Goal: Information Seeking & Learning: Learn about a topic

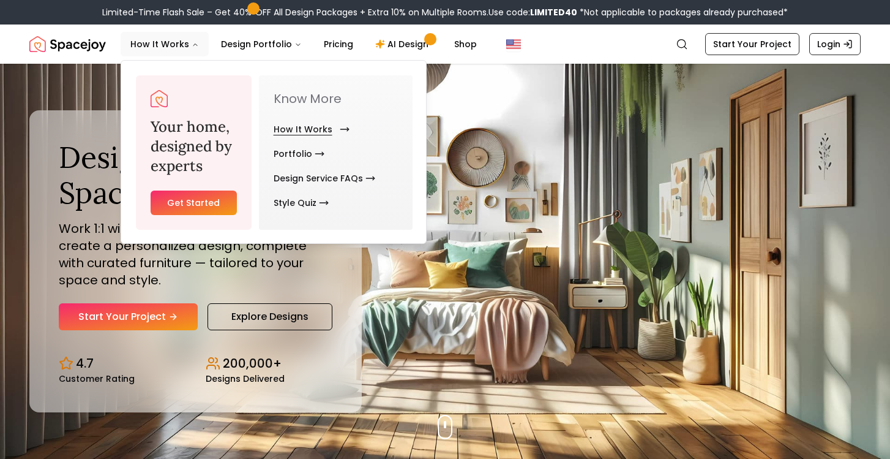
click at [303, 124] on link "How It Works" at bounding box center [309, 129] width 71 height 24
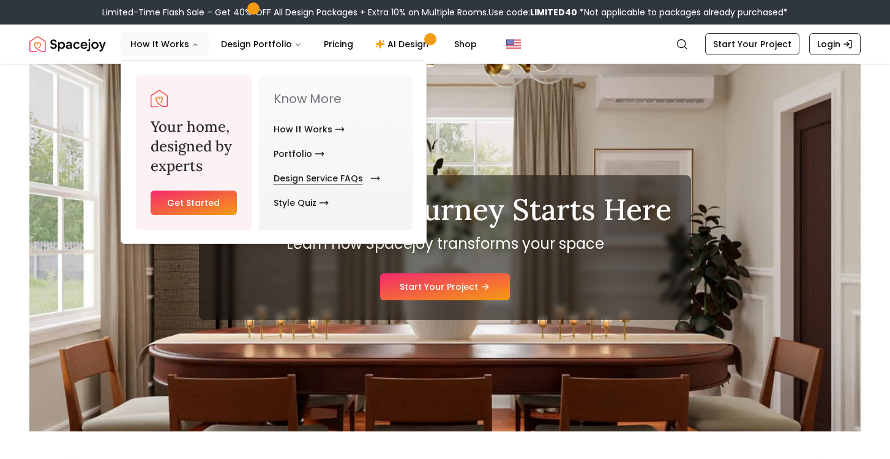
click at [314, 177] on link "Design Service FAQs" at bounding box center [325, 178] width 102 height 24
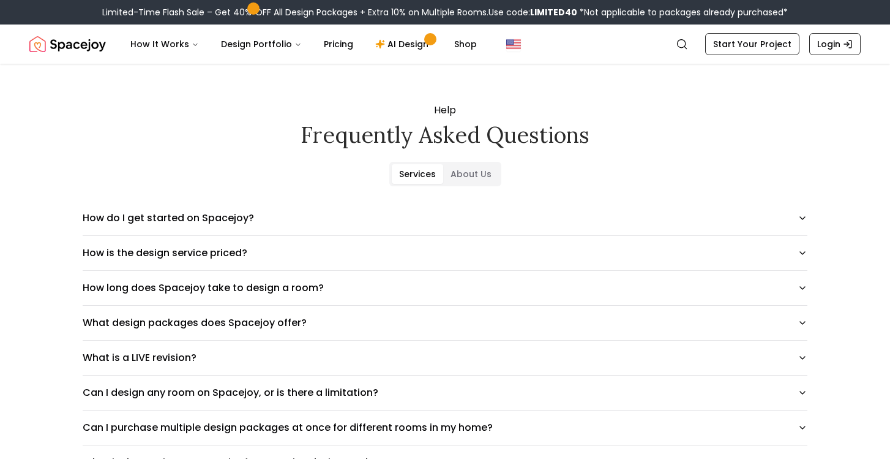
click at [627, 141] on h2 "Frequently asked questions" at bounding box center [445, 134] width 764 height 24
click at [796, 250] on button "How is the design service priced?" at bounding box center [445, 253] width 725 height 34
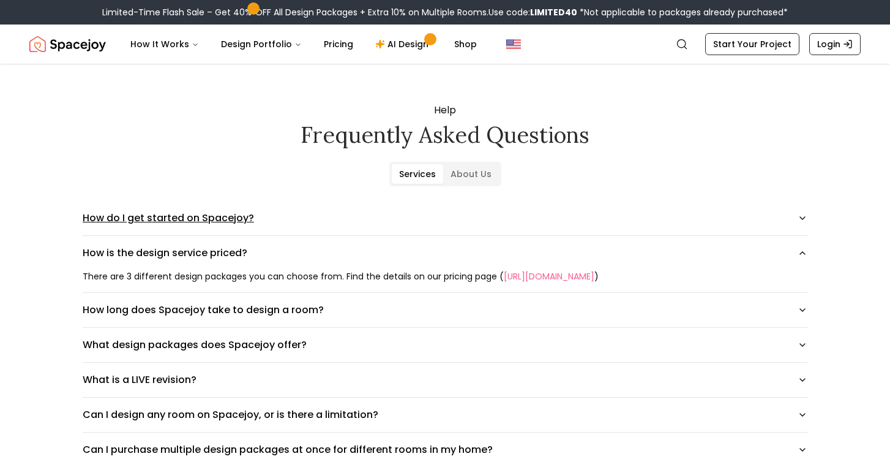
click at [801, 222] on icon "button" at bounding box center [803, 218] width 10 height 10
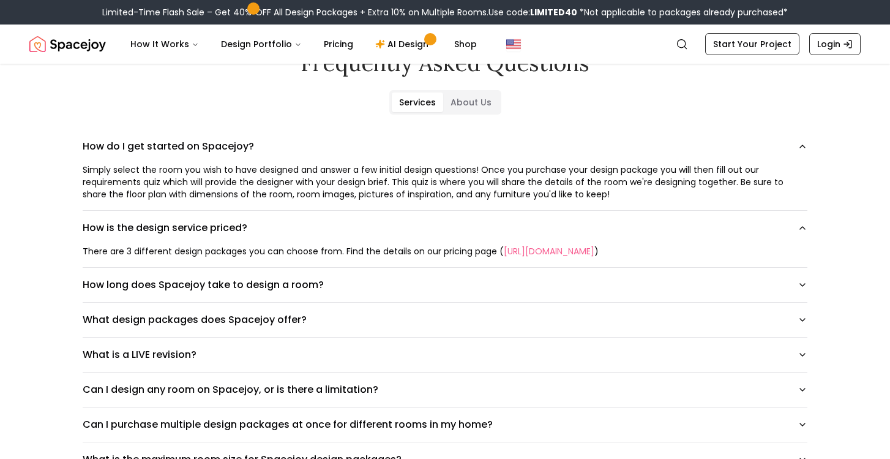
scroll to position [74, 0]
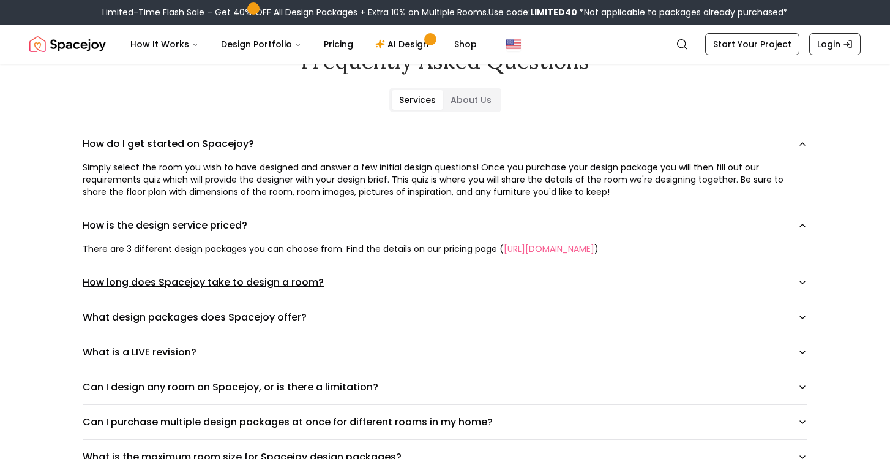
click at [800, 282] on icon "button" at bounding box center [803, 282] width 10 height 10
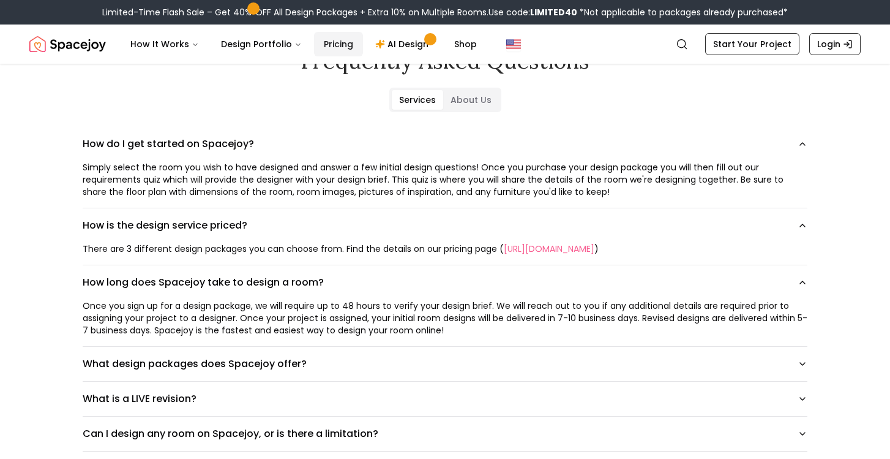
click at [338, 43] on link "Pricing" at bounding box center [338, 44] width 49 height 24
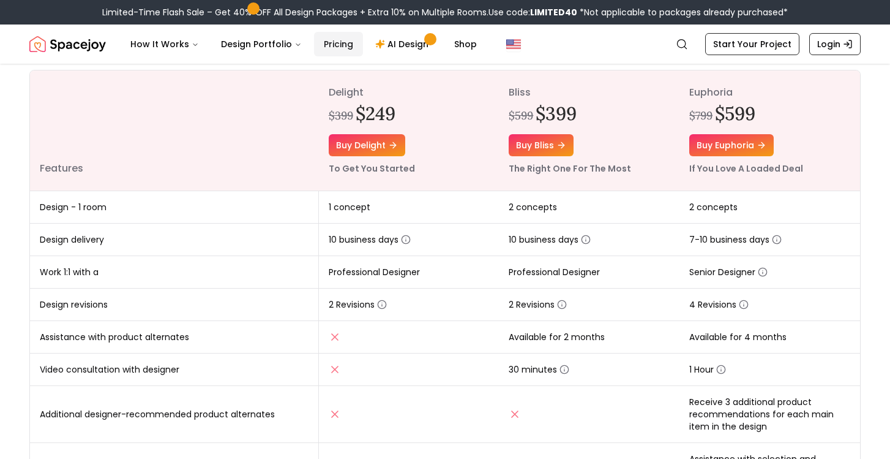
scroll to position [152, 0]
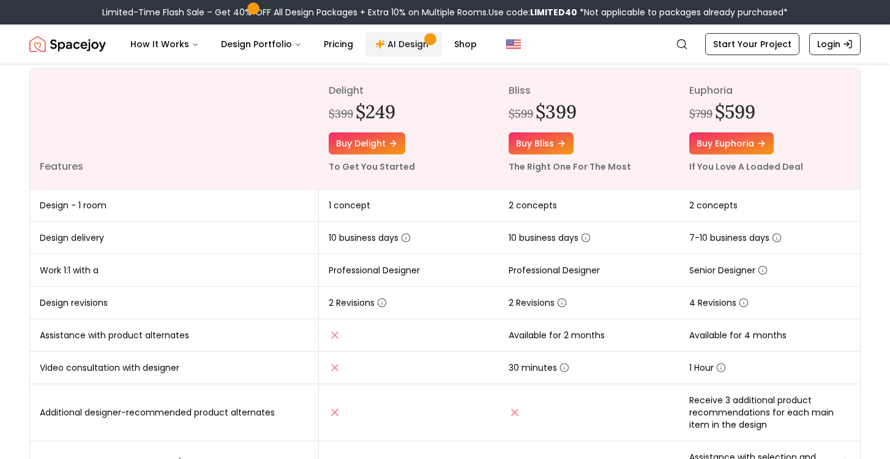
click at [396, 51] on link "AI Design" at bounding box center [404, 44] width 77 height 24
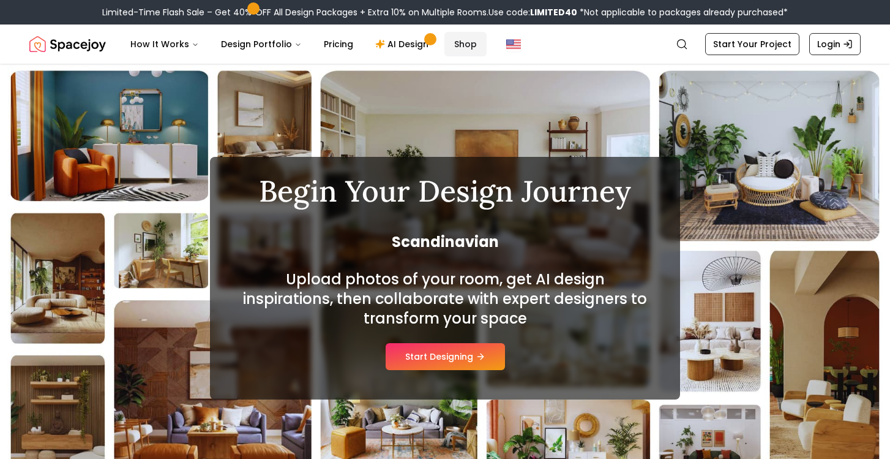
click at [460, 43] on link "Shop" at bounding box center [466, 44] width 42 height 24
